Goal: Task Accomplishment & Management: Manage account settings

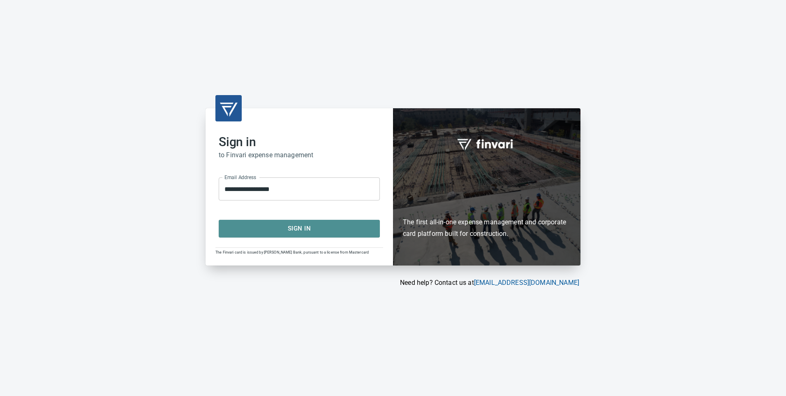
click at [287, 225] on span "Sign In" at bounding box center [299, 228] width 143 height 11
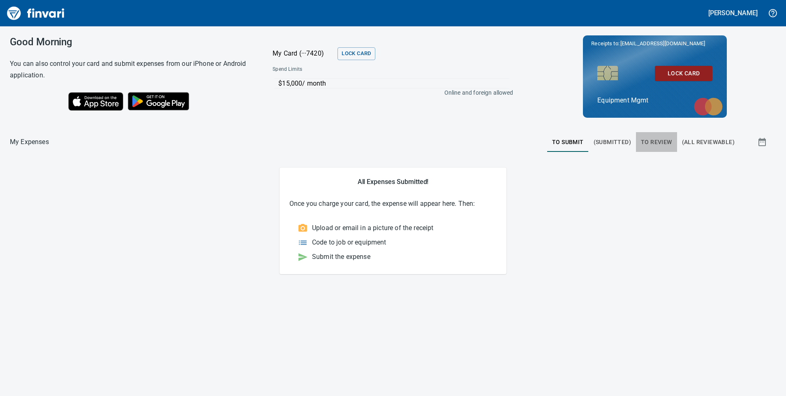
click at [656, 141] on span "To Review" at bounding box center [656, 142] width 31 height 10
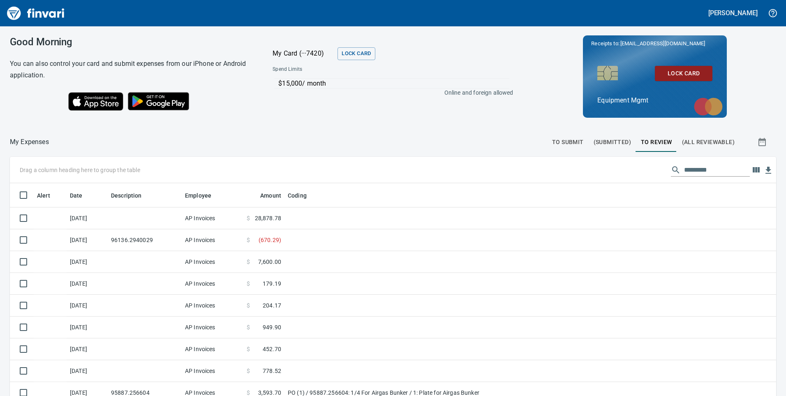
scroll to position [299, 748]
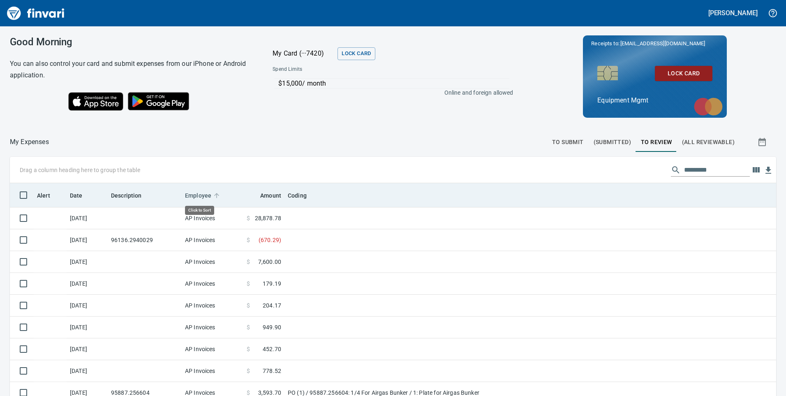
click at [217, 195] on icon at bounding box center [216, 195] width 5 height 5
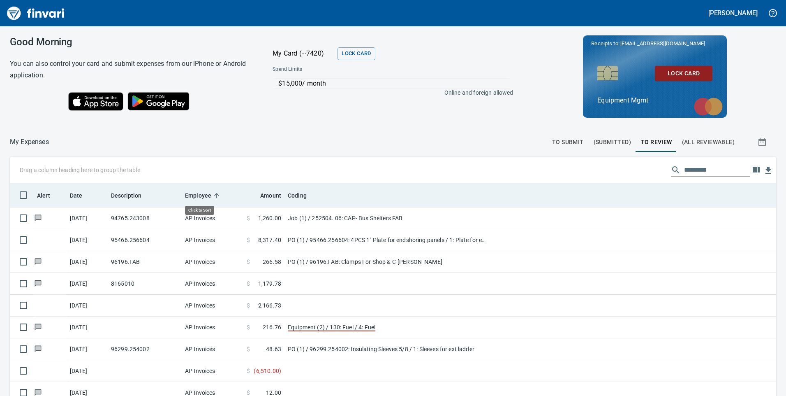
click at [217, 195] on icon at bounding box center [216, 195] width 5 height 5
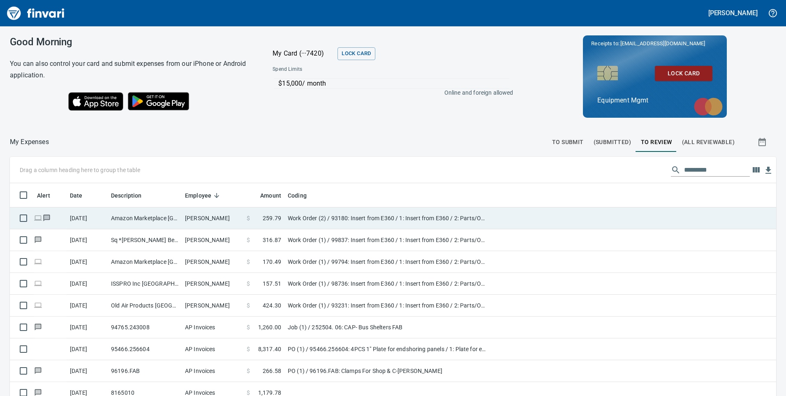
click at [524, 215] on td at bounding box center [633, 218] width 286 height 22
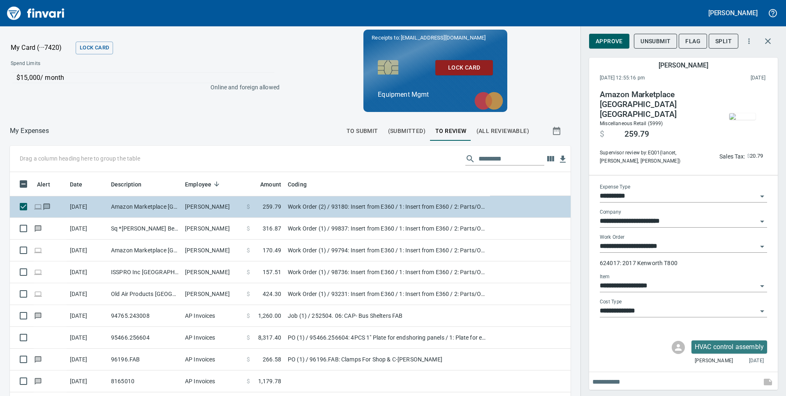
scroll to position [299, 542]
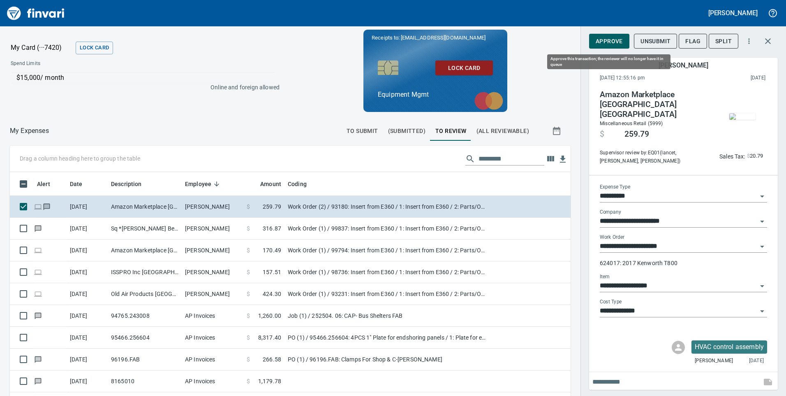
click at [616, 42] on span "Approve" at bounding box center [609, 41] width 27 height 10
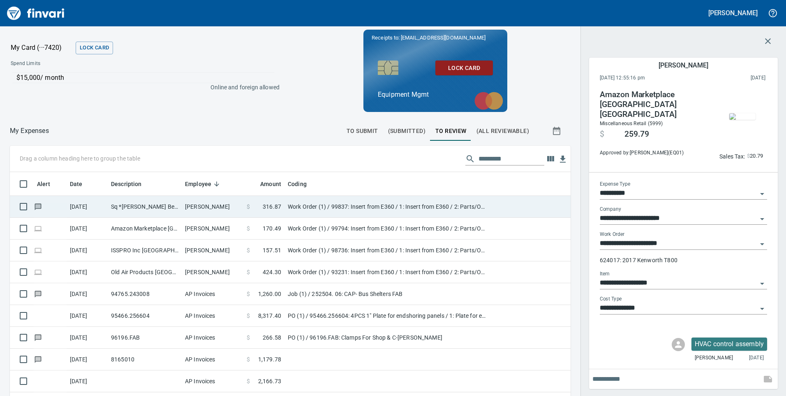
click at [413, 204] on td "Work Order (1) / 99837: Insert from E360 / 1: Insert from E360 / 2: Parts/Other" at bounding box center [388, 207] width 206 height 22
type input "**********"
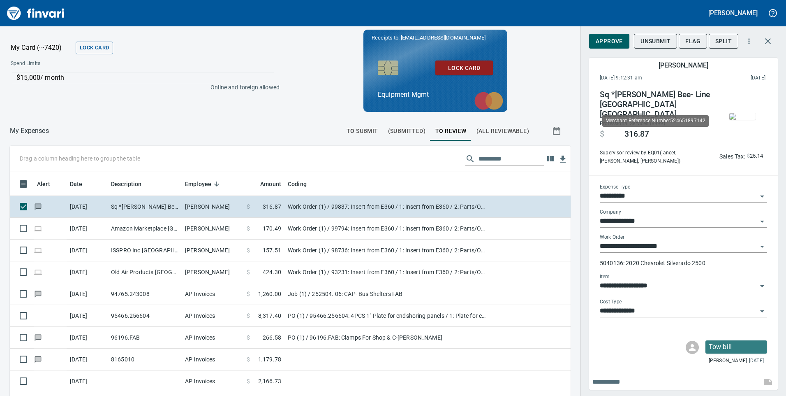
scroll to position [299, 542]
click at [744, 120] on img "button" at bounding box center [743, 116] width 26 height 7
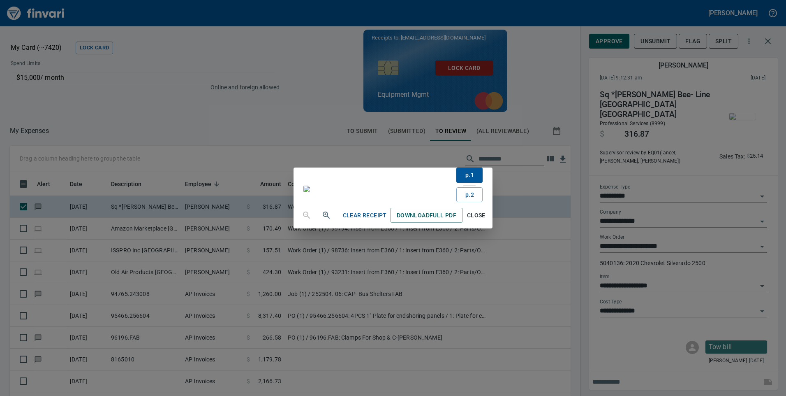
scroll to position [0, 0]
click at [486, 220] on span "Close" at bounding box center [476, 215] width 20 height 10
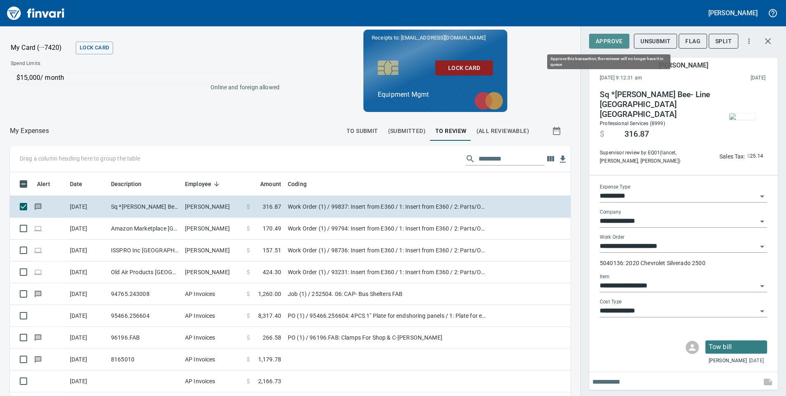
click at [609, 39] on span "Approve" at bounding box center [609, 41] width 27 height 10
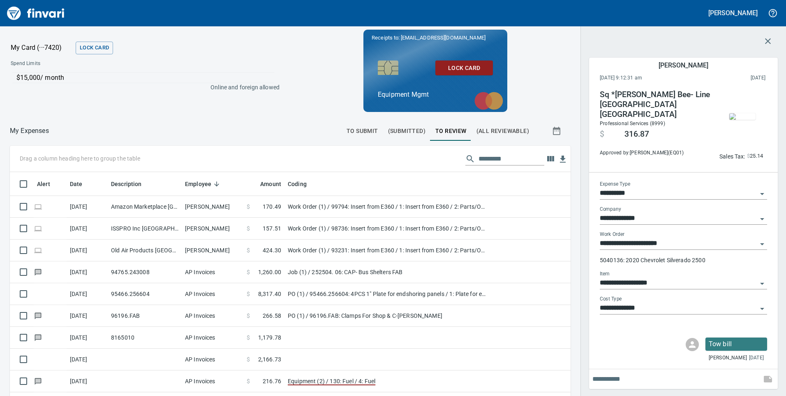
scroll to position [299, 542]
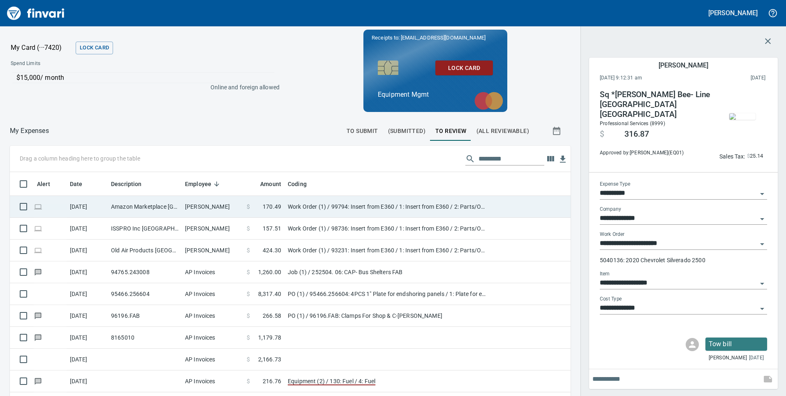
click at [243, 209] on td "[PERSON_NAME]" at bounding box center [213, 207] width 62 height 22
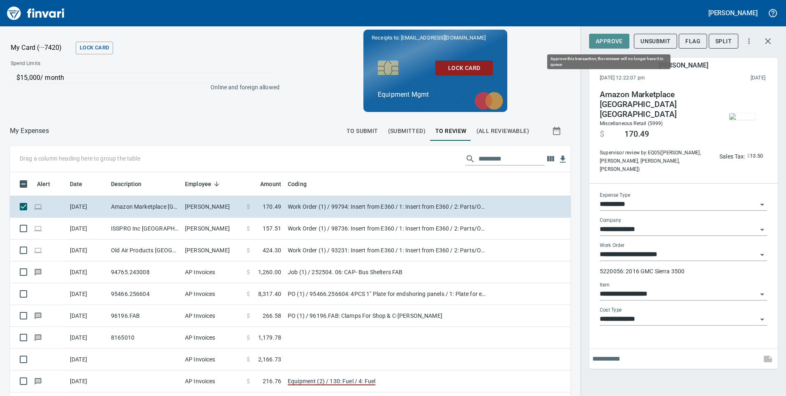
click at [621, 35] on button "Approve" at bounding box center [609, 41] width 40 height 15
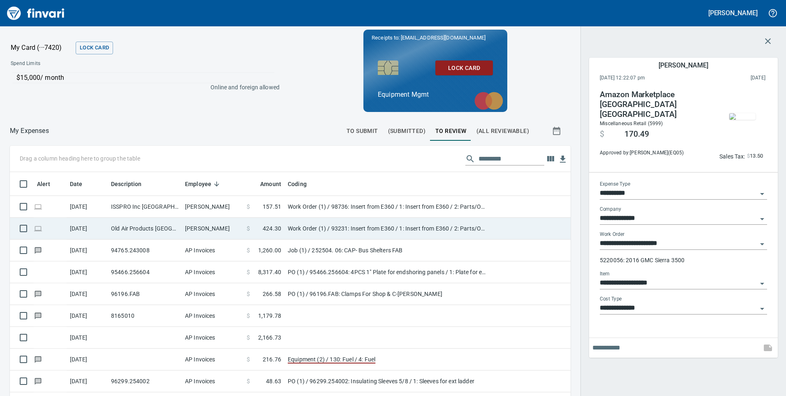
scroll to position [299, 542]
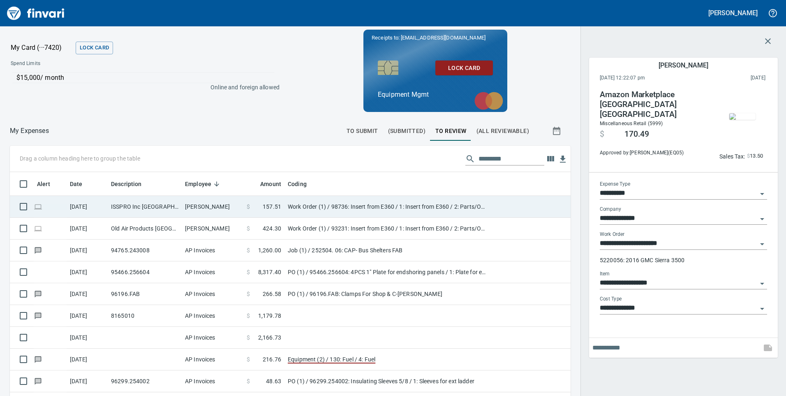
click at [258, 206] on span at bounding box center [256, 206] width 13 height 8
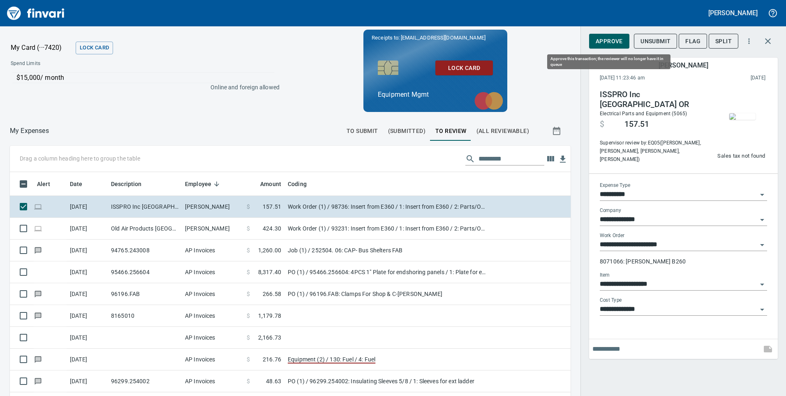
click at [602, 38] on span "Approve" at bounding box center [609, 41] width 27 height 10
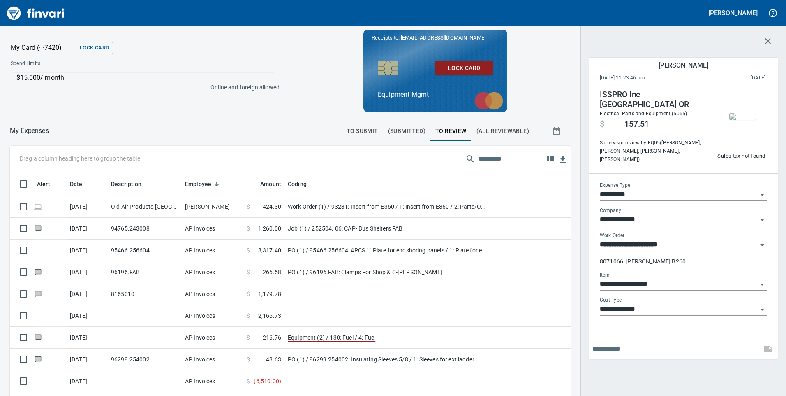
scroll to position [299, 542]
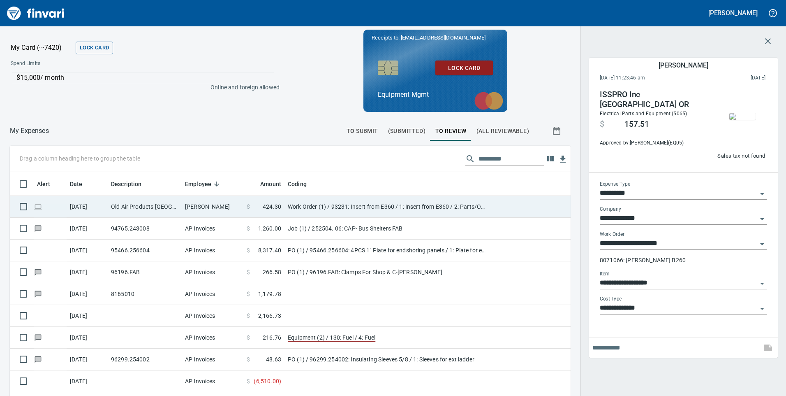
click at [298, 205] on td "Work Order (1) / 93231: Insert from E360 / 1: Insert from E360 / 2: Parts/Other" at bounding box center [388, 207] width 206 height 22
type input "**********"
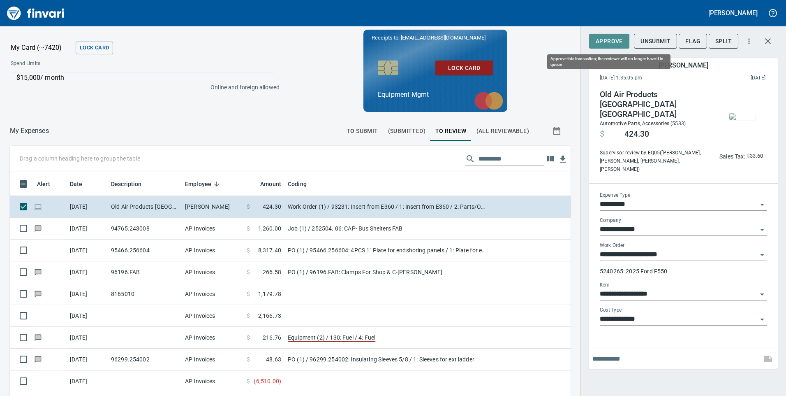
click at [610, 38] on span "Approve" at bounding box center [609, 41] width 27 height 10
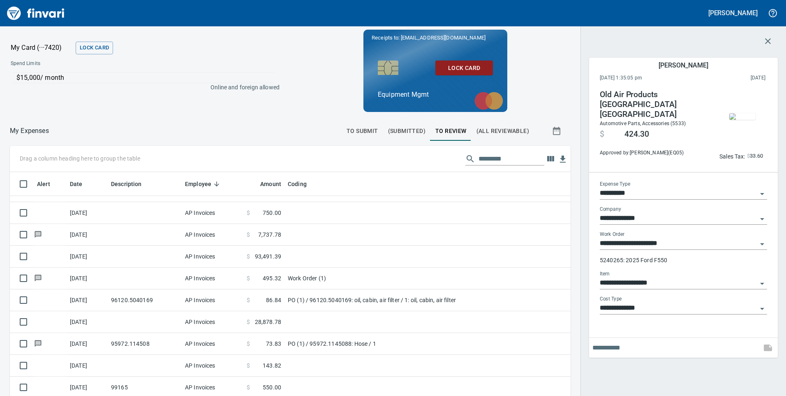
scroll to position [987, 0]
